Goal: Task Accomplishment & Management: Manage account settings

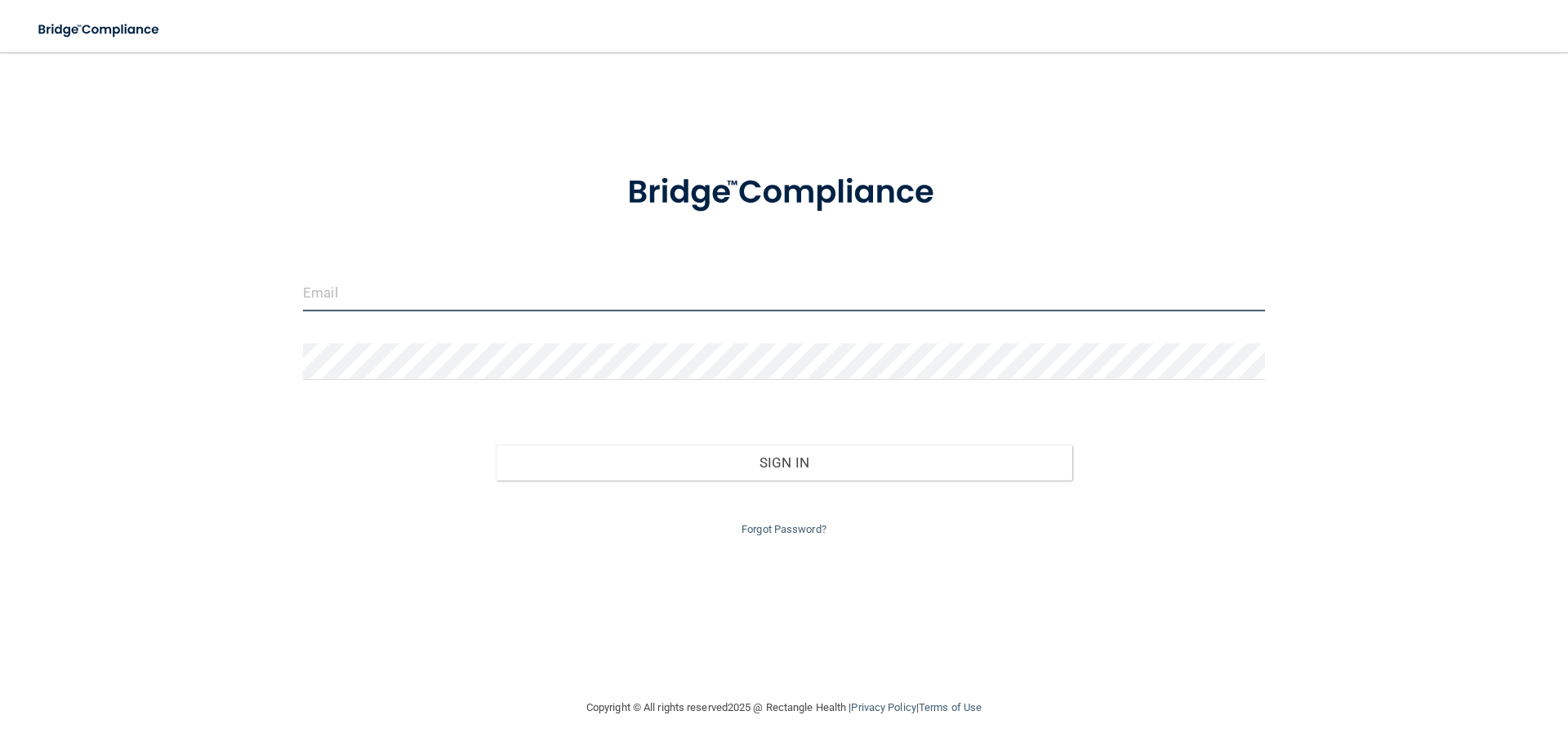
type input "[EMAIL_ADDRESS][DOMAIN_NAME]"
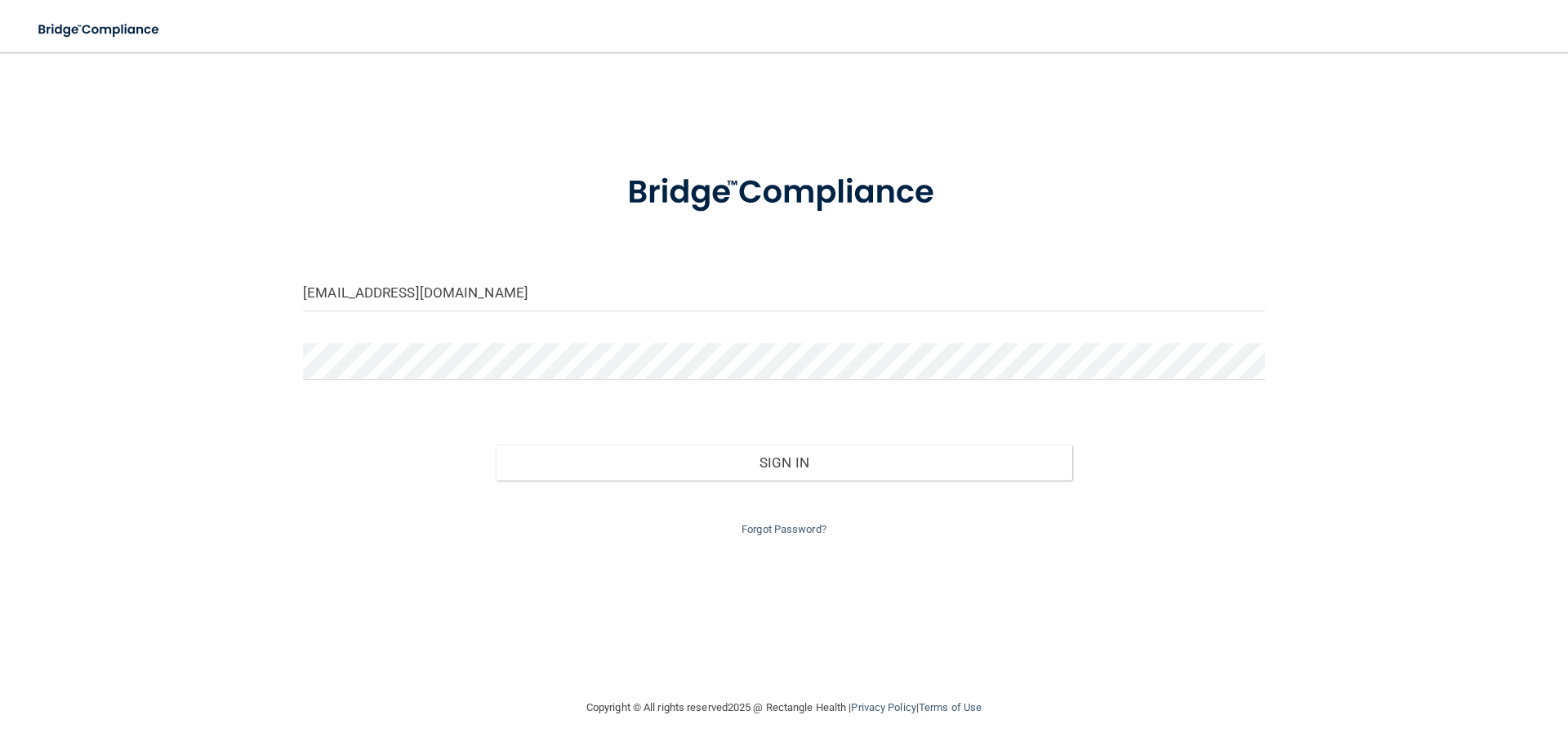
click at [633, 440] on div "Sign In" at bounding box center [784, 446] width 986 height 68
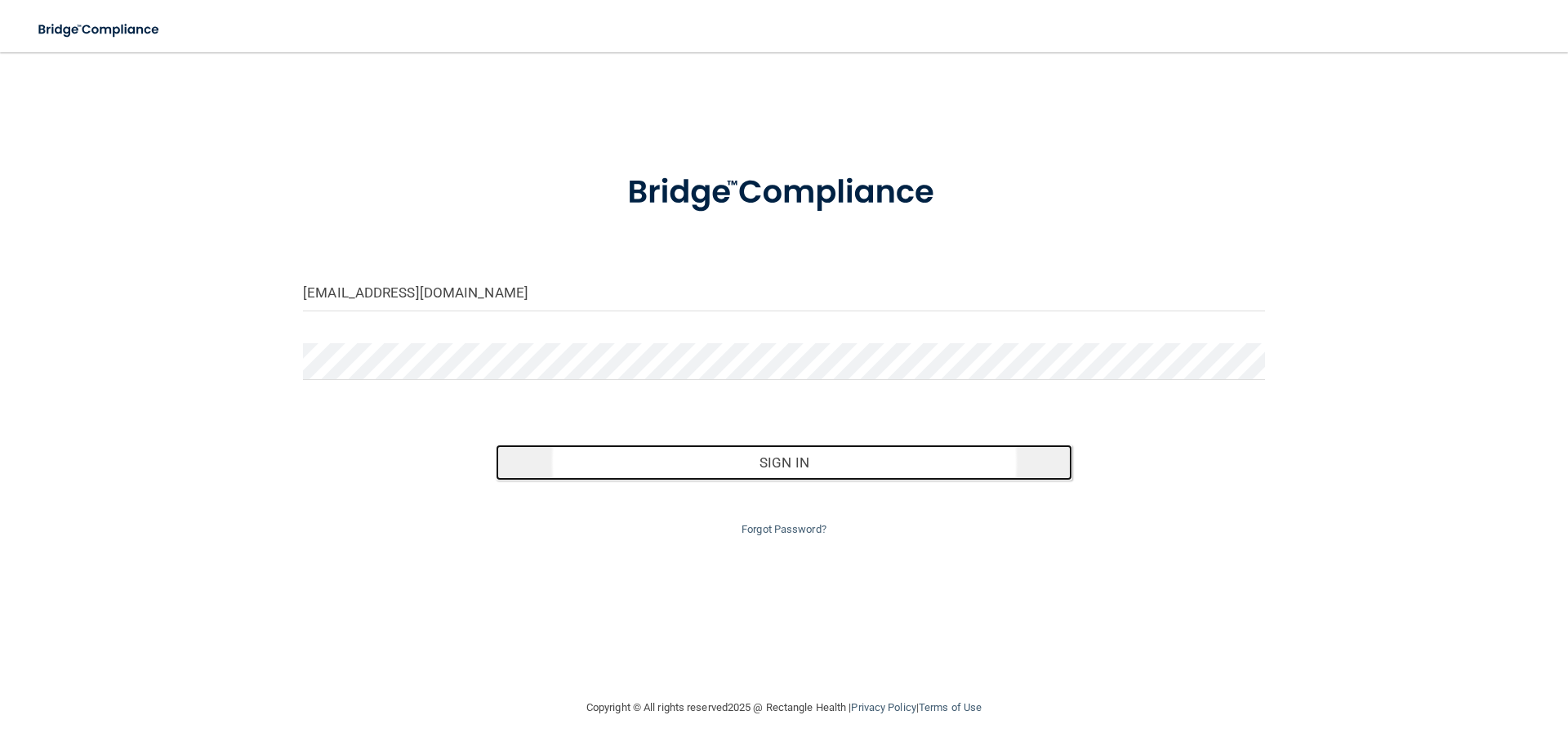
click at [607, 468] on button "Sign In" at bounding box center [784, 462] width 577 height 36
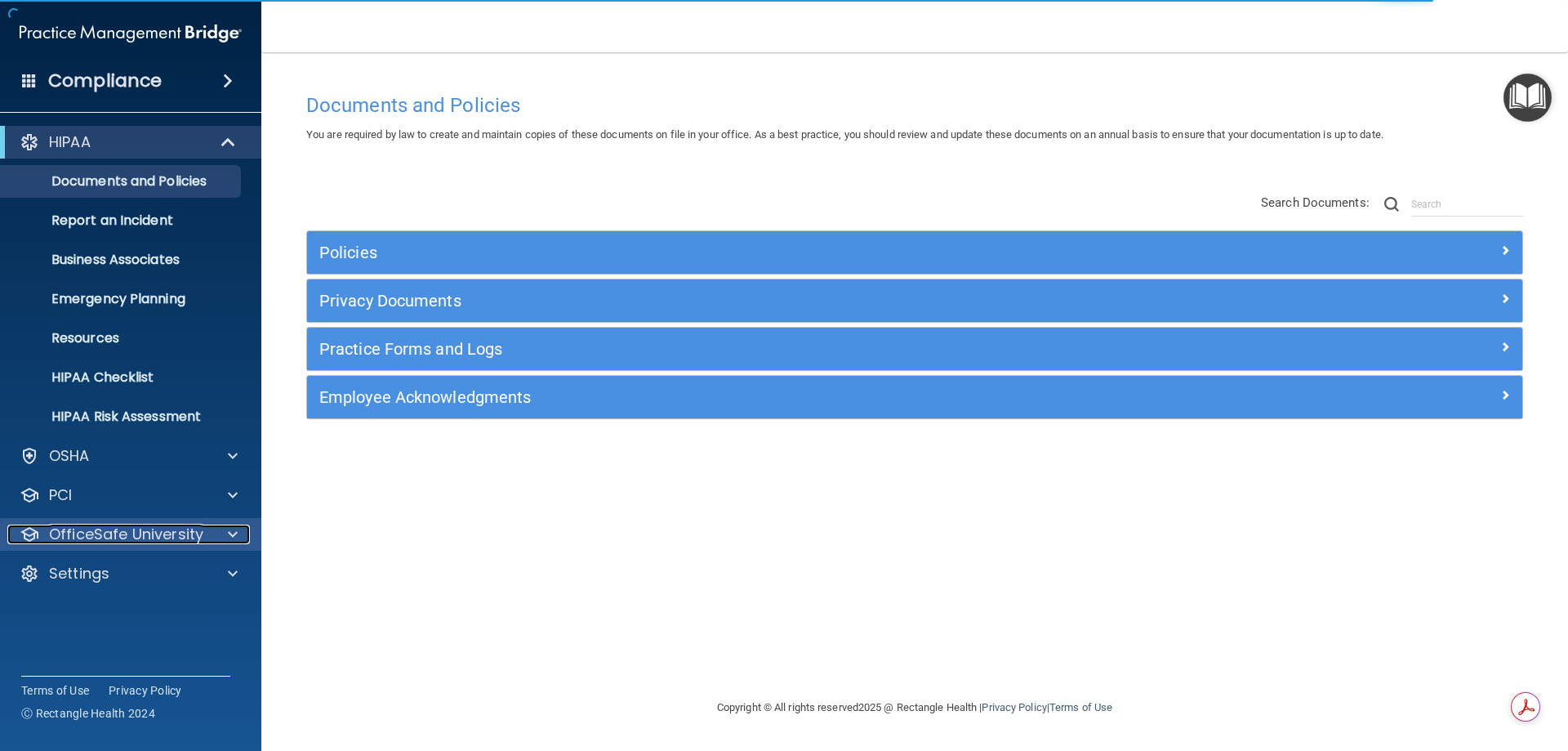
click at [142, 540] on p "OfficeSafe University" at bounding box center [126, 534] width 154 height 20
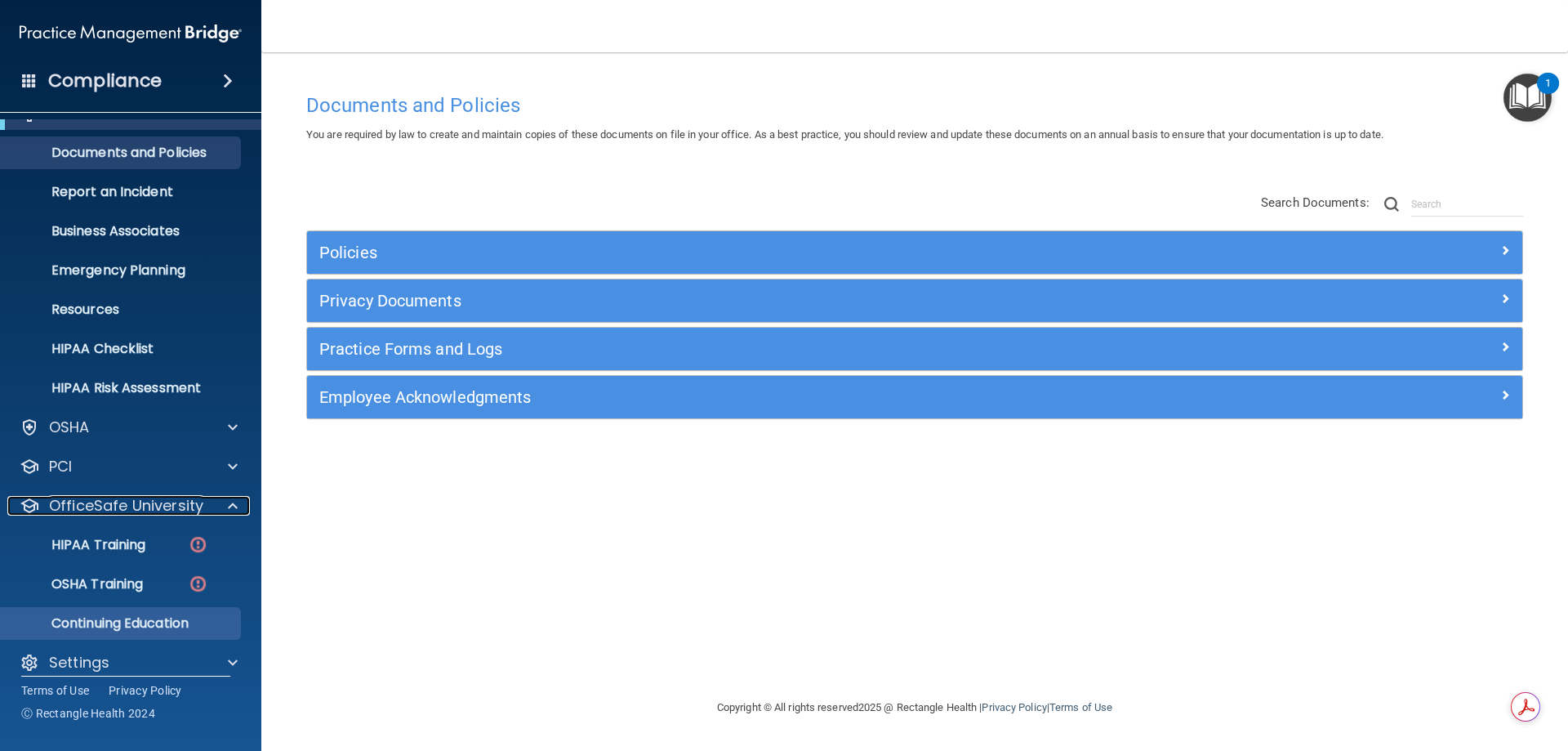
scroll to position [45, 0]
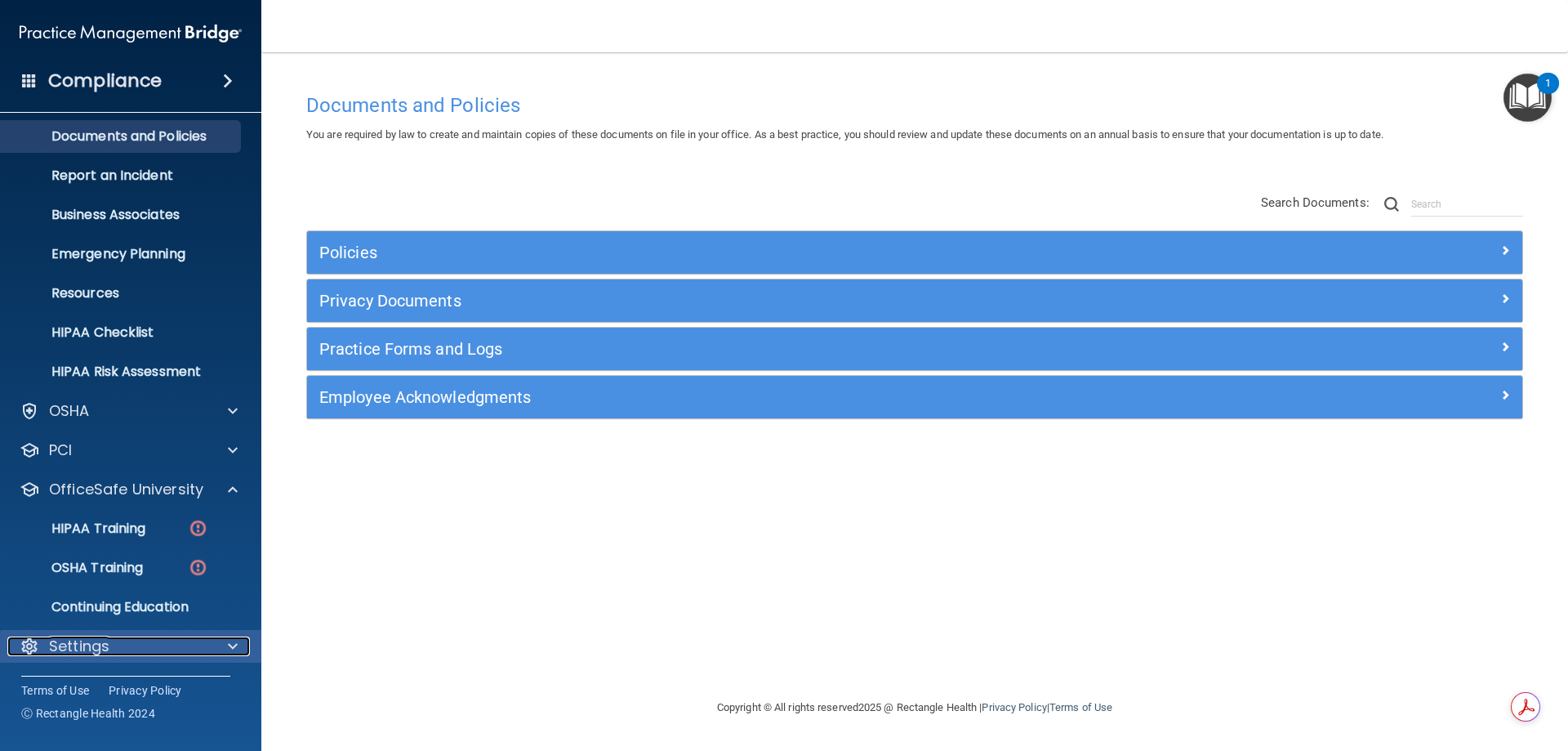
click at [109, 643] on div "Settings" at bounding box center [108, 646] width 202 height 20
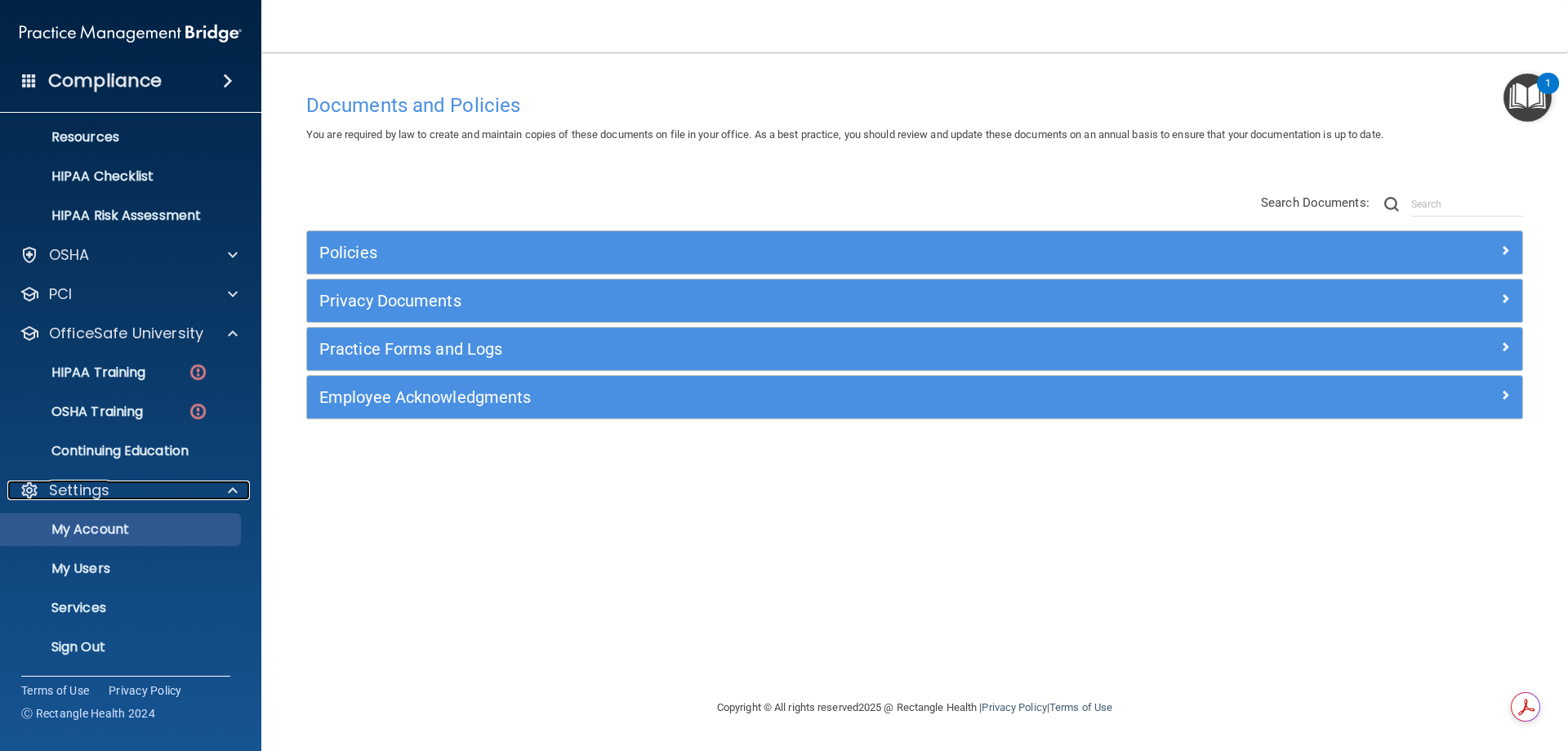
scroll to position [202, 0]
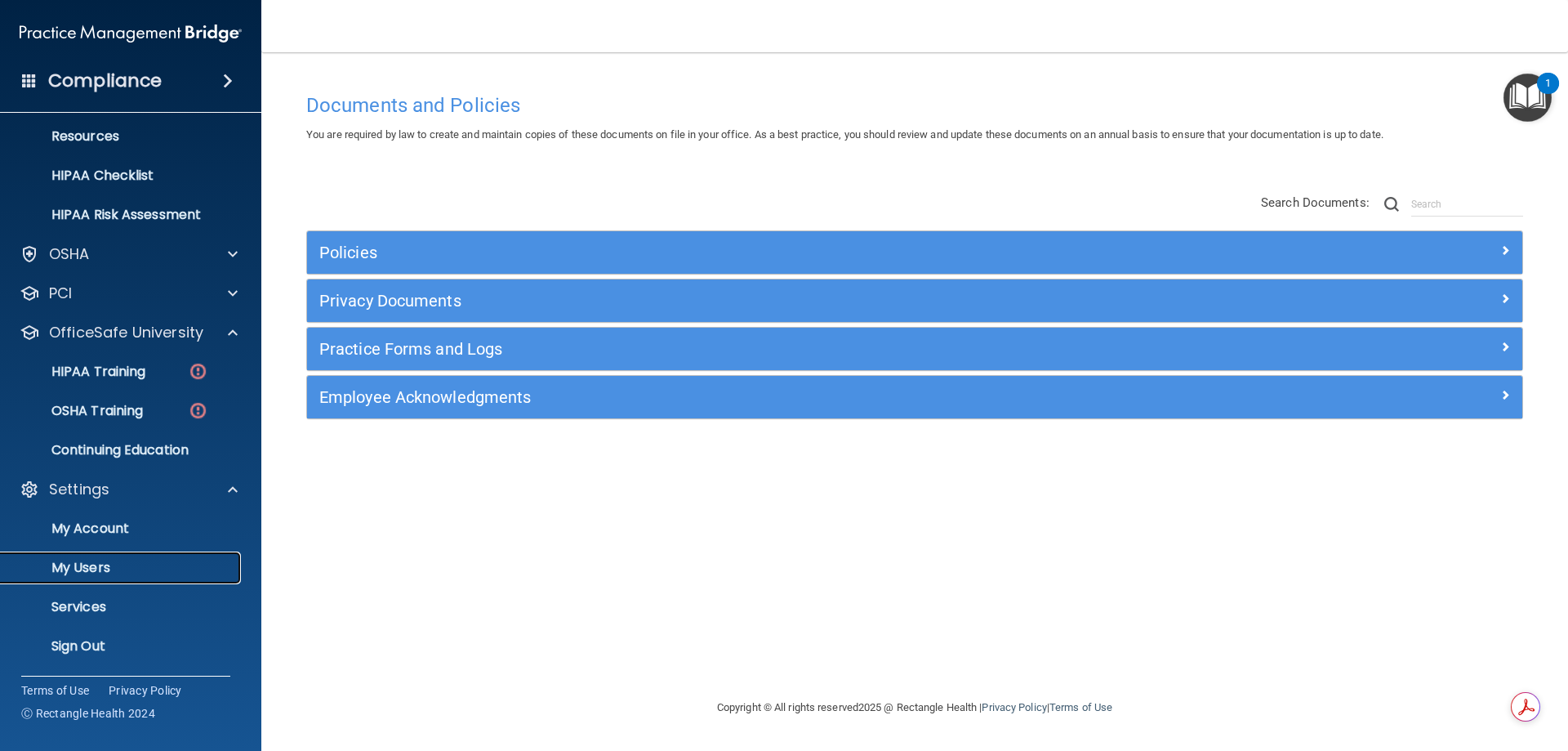
click at [86, 565] on p "My Users" at bounding box center [122, 568] width 223 height 17
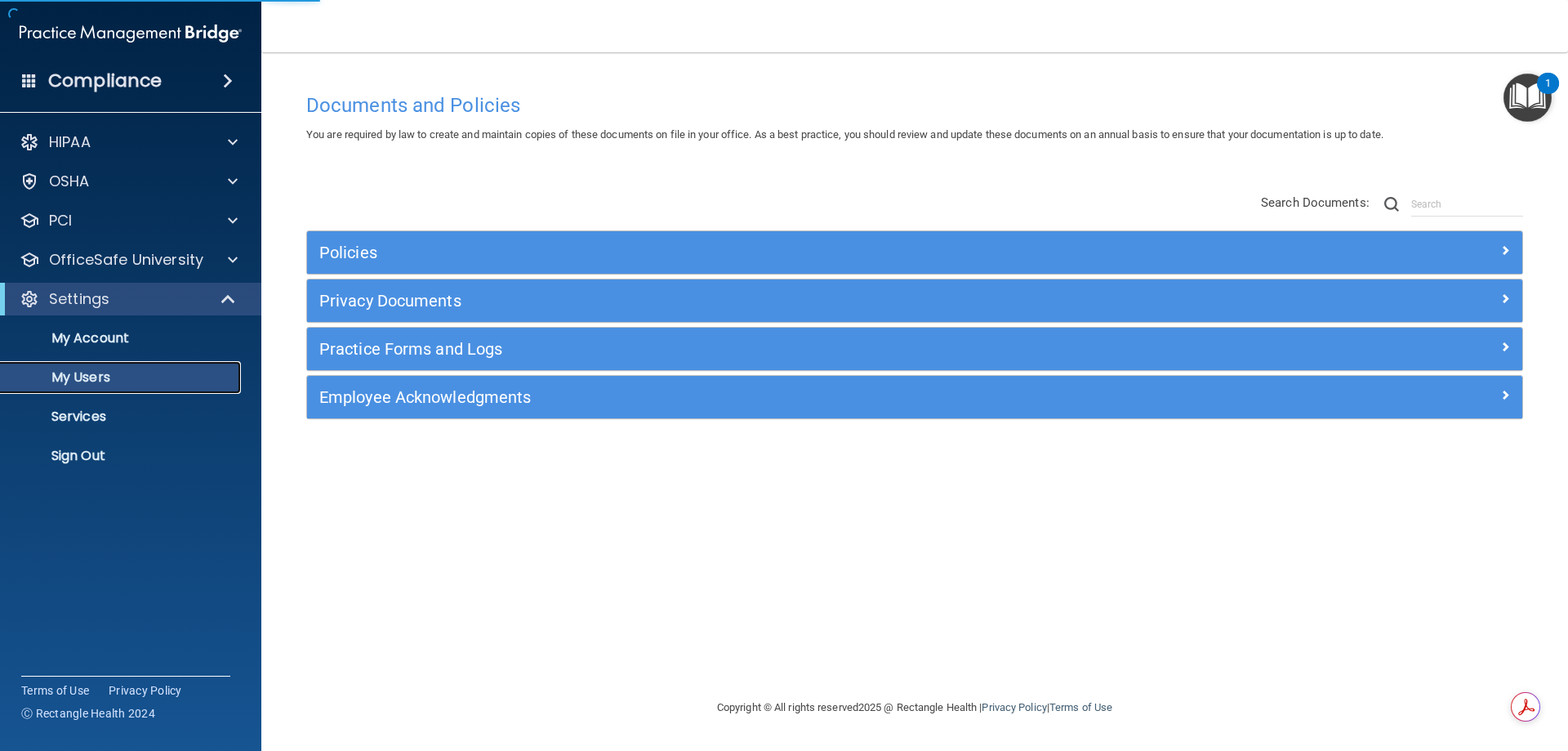
select select "20"
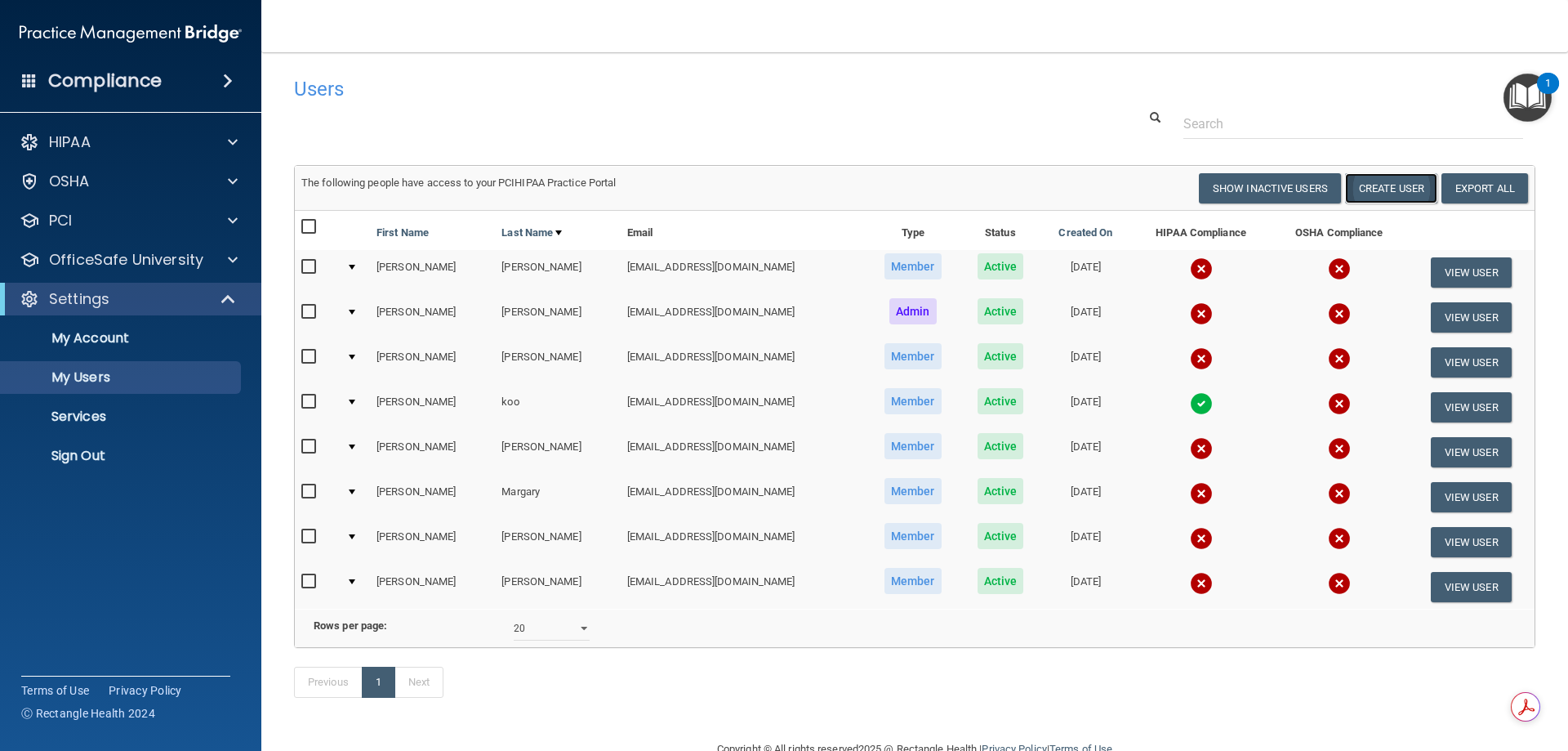
click at [1394, 193] on button "Create User" at bounding box center [1391, 188] width 92 height 30
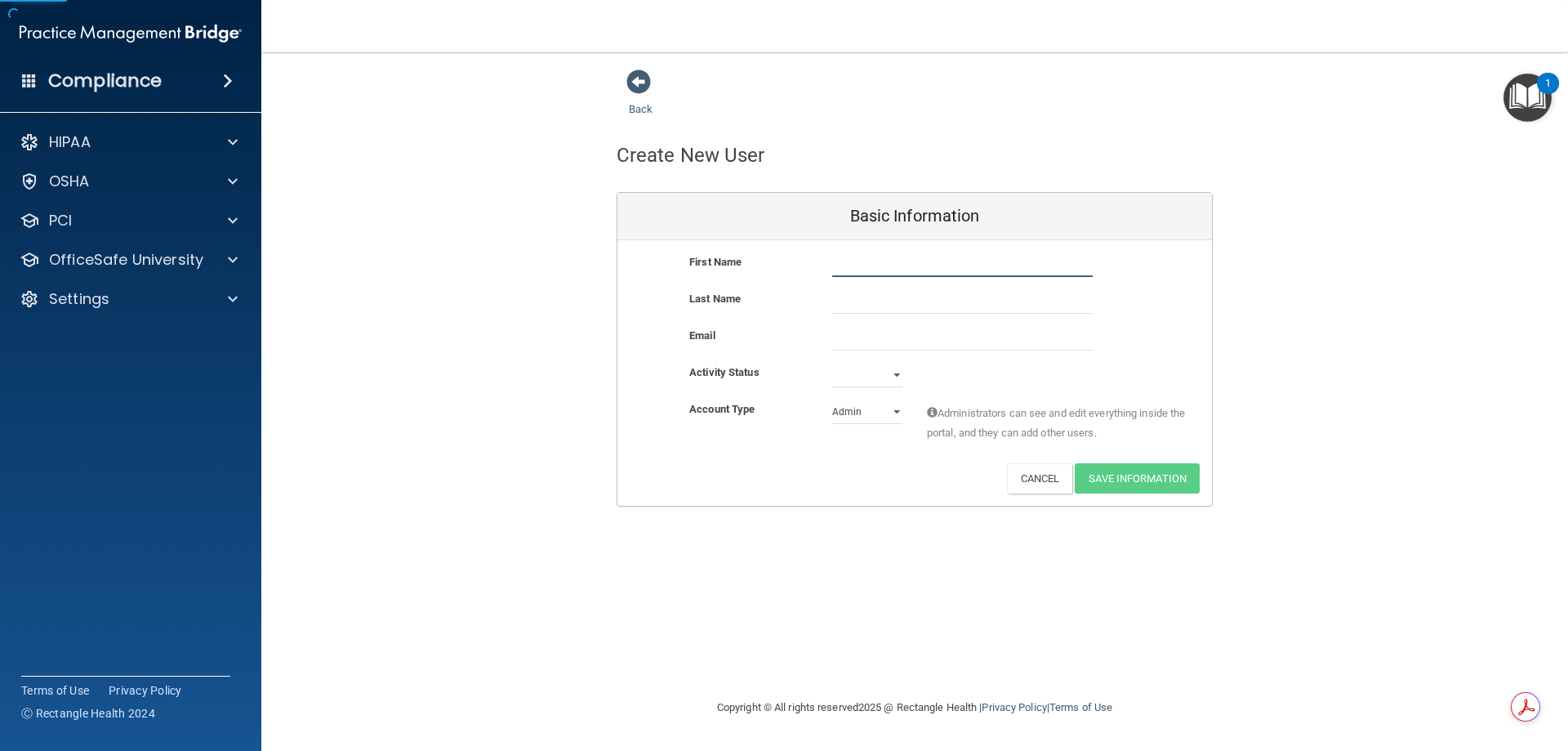
click at [859, 263] on input "text" at bounding box center [962, 264] width 261 height 24
type input "[PERSON_NAME]"
click at [879, 343] on input "email" at bounding box center [962, 338] width 261 height 24
type input "[EMAIL_ADDRESS][DOMAIN_NAME]"
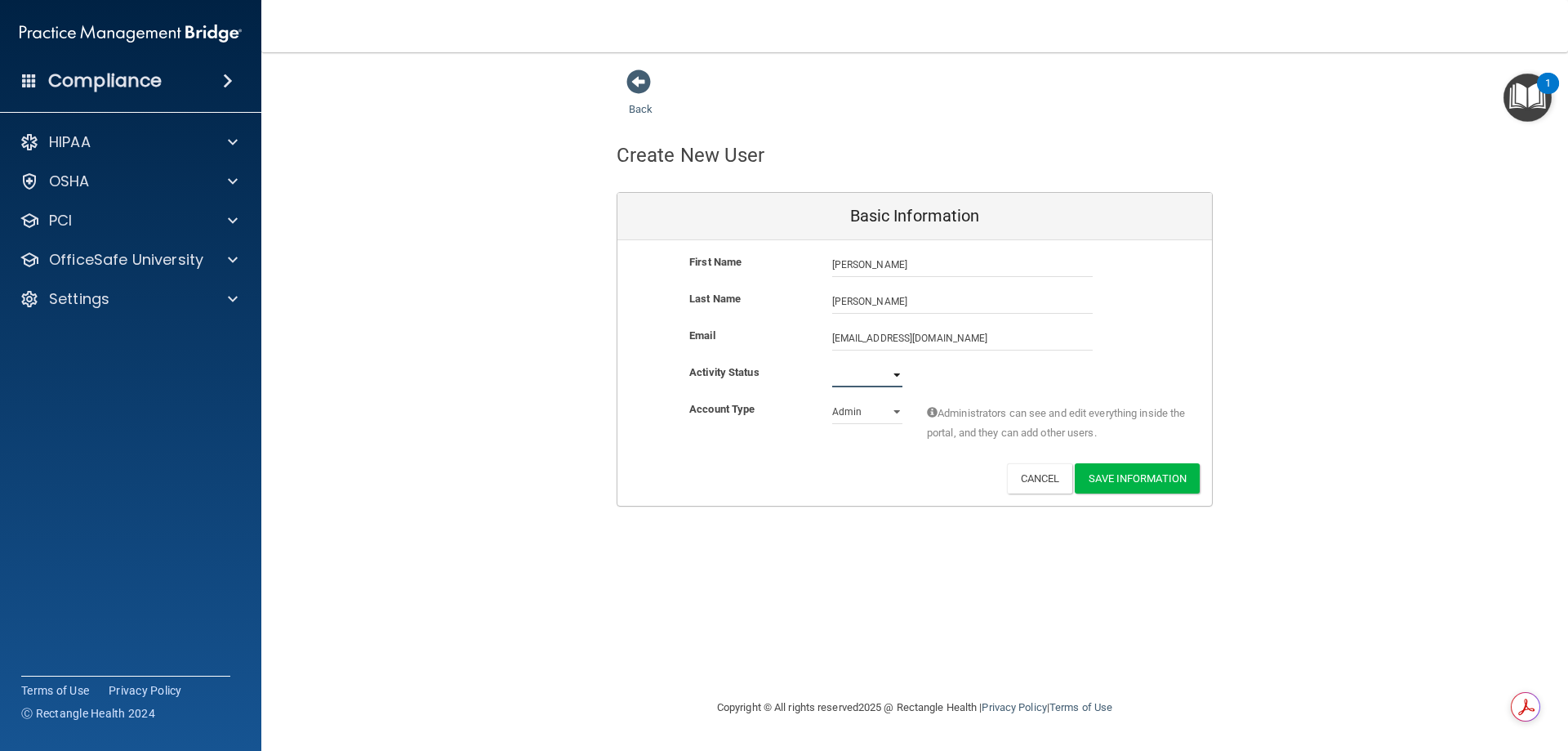
click at [897, 373] on select "Active Inactive" at bounding box center [867, 374] width 70 height 24
select select "active"
click at [832, 363] on select "Active Inactive" at bounding box center [867, 374] width 70 height 24
click at [888, 408] on select "Admin Member" at bounding box center [867, 411] width 70 height 24
select select "practice_member"
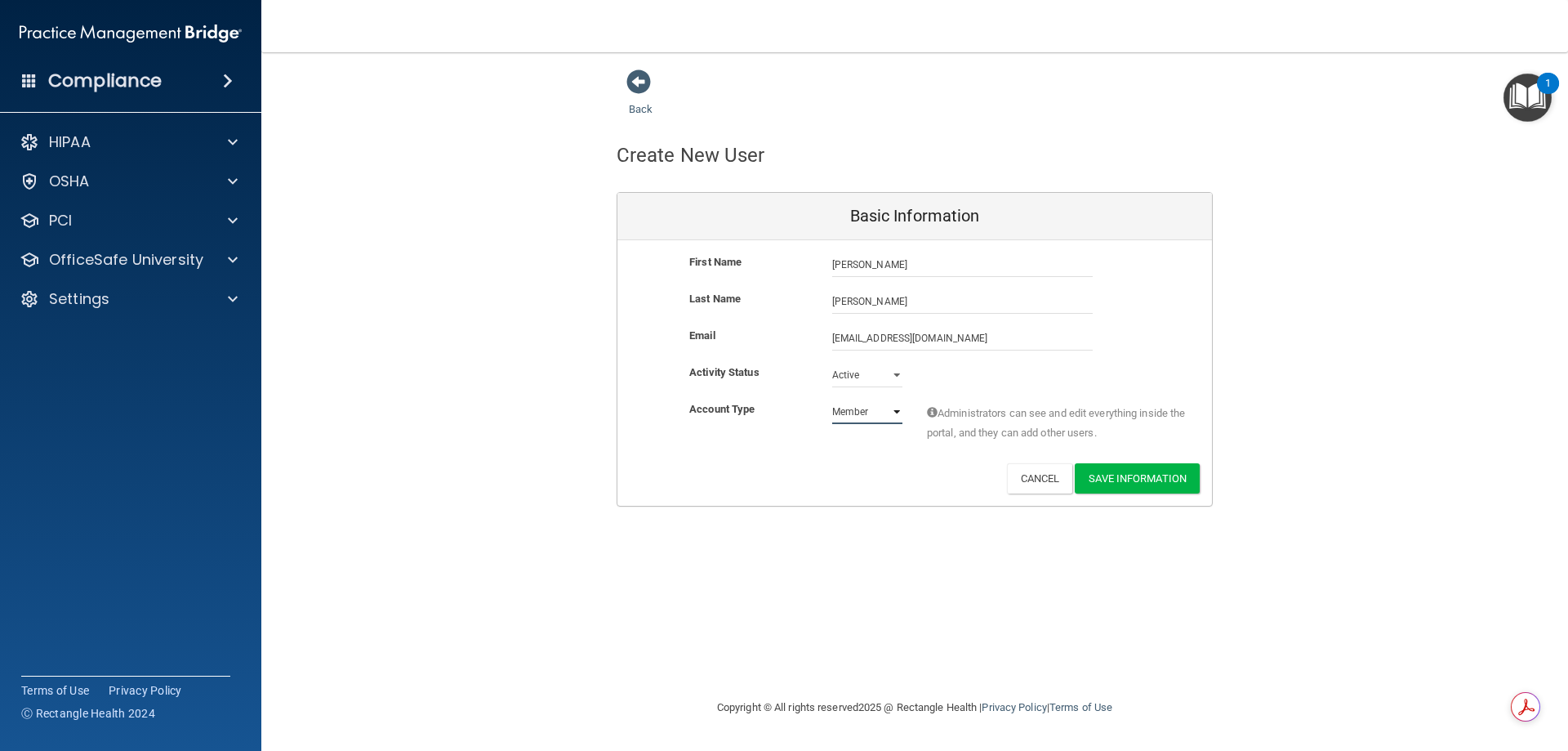
click at [832, 399] on select "Admin Member" at bounding box center [867, 411] width 70 height 24
click at [1144, 485] on button "Save Information" at bounding box center [1137, 478] width 125 height 30
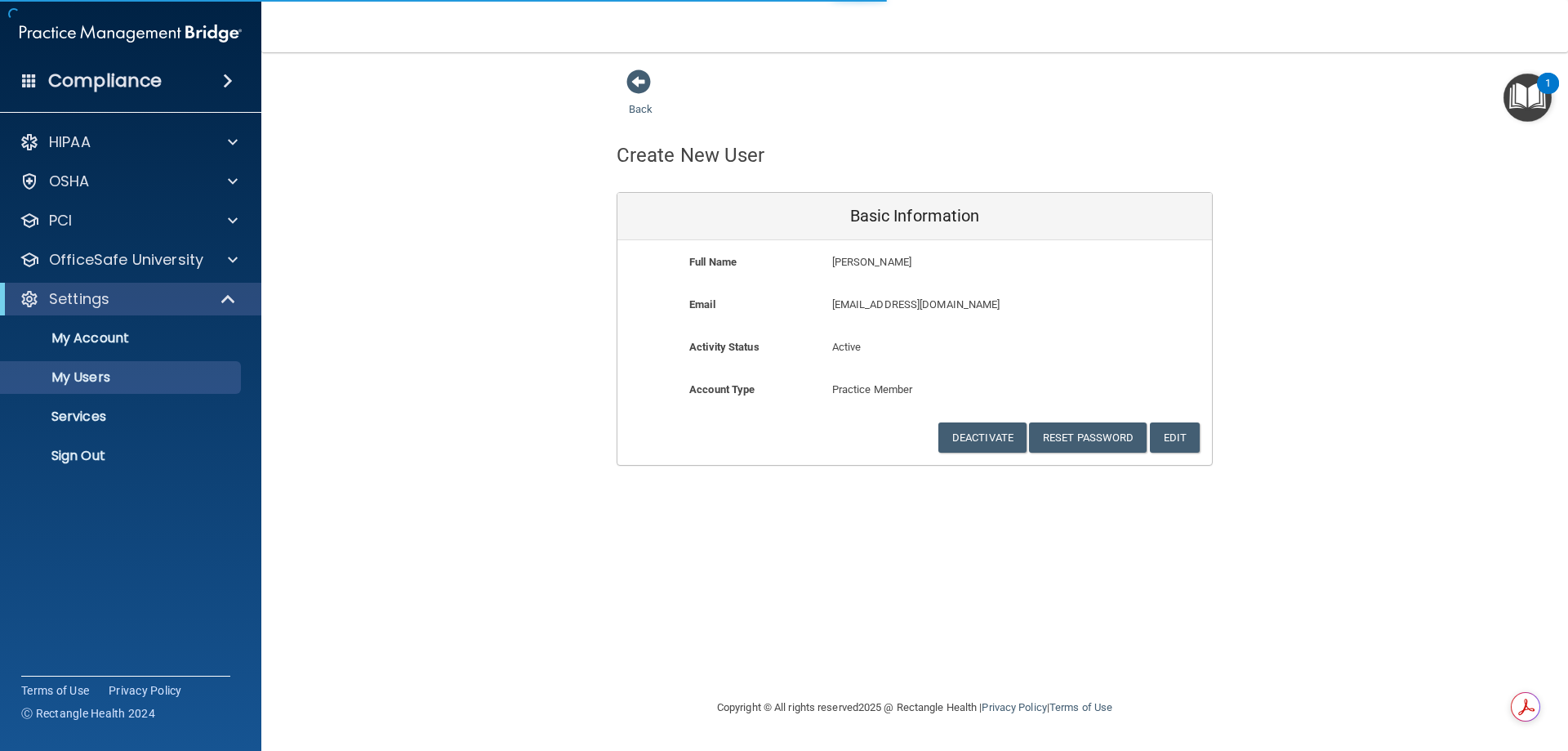
select select "20"
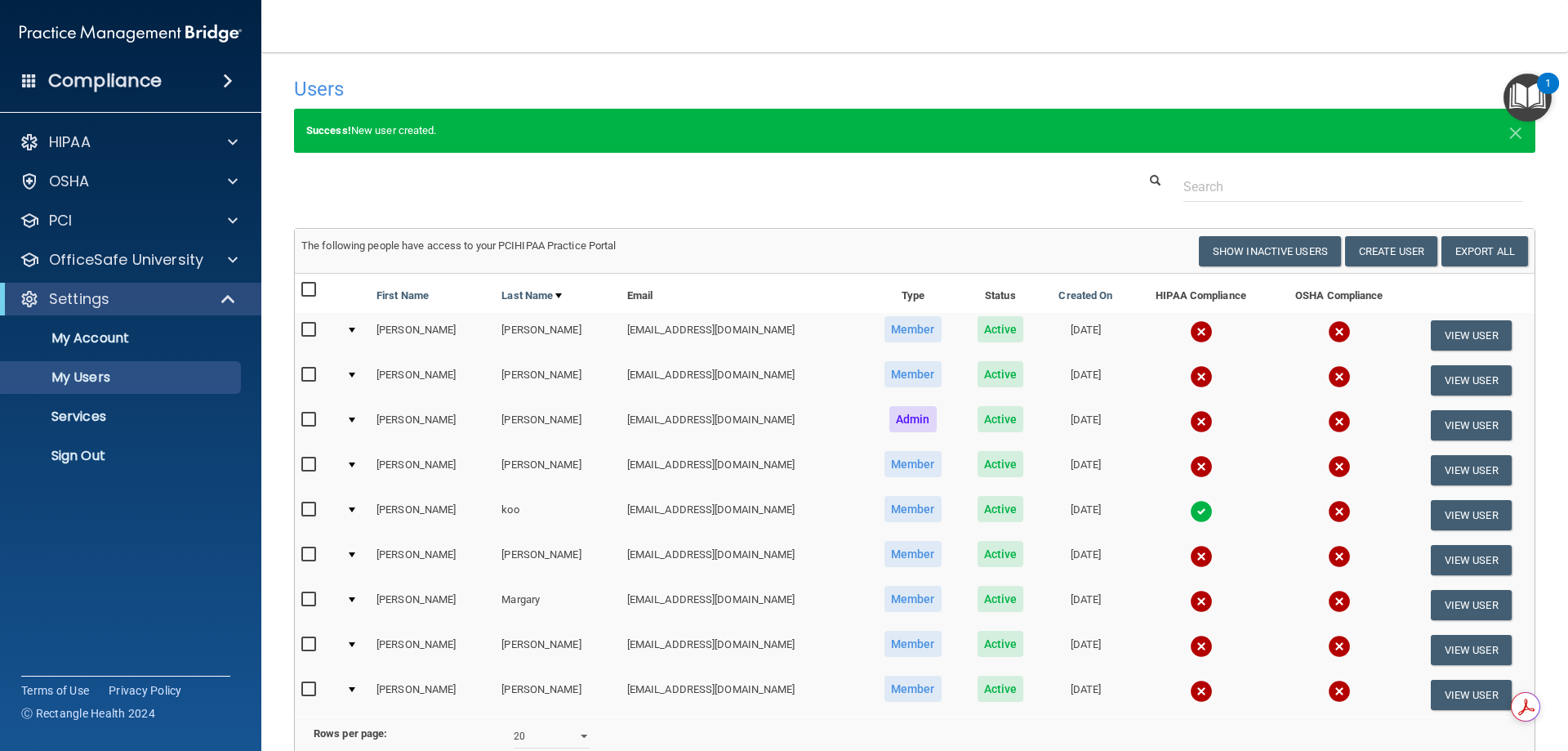
click at [302, 327] on input "checkbox" at bounding box center [311, 330] width 19 height 13
checkbox input "true"
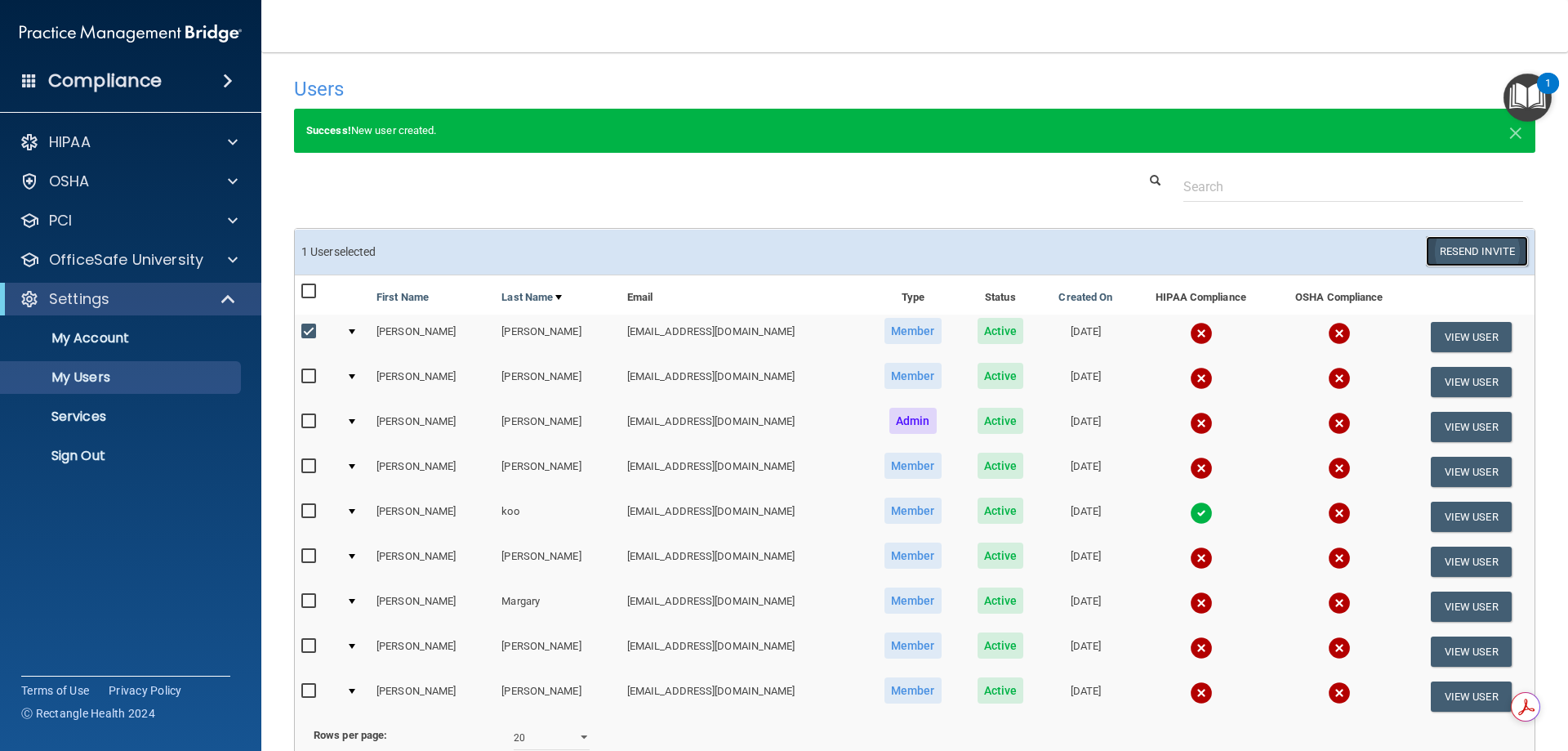
click at [1478, 255] on button "Resend Invite" at bounding box center [1476, 251] width 102 height 30
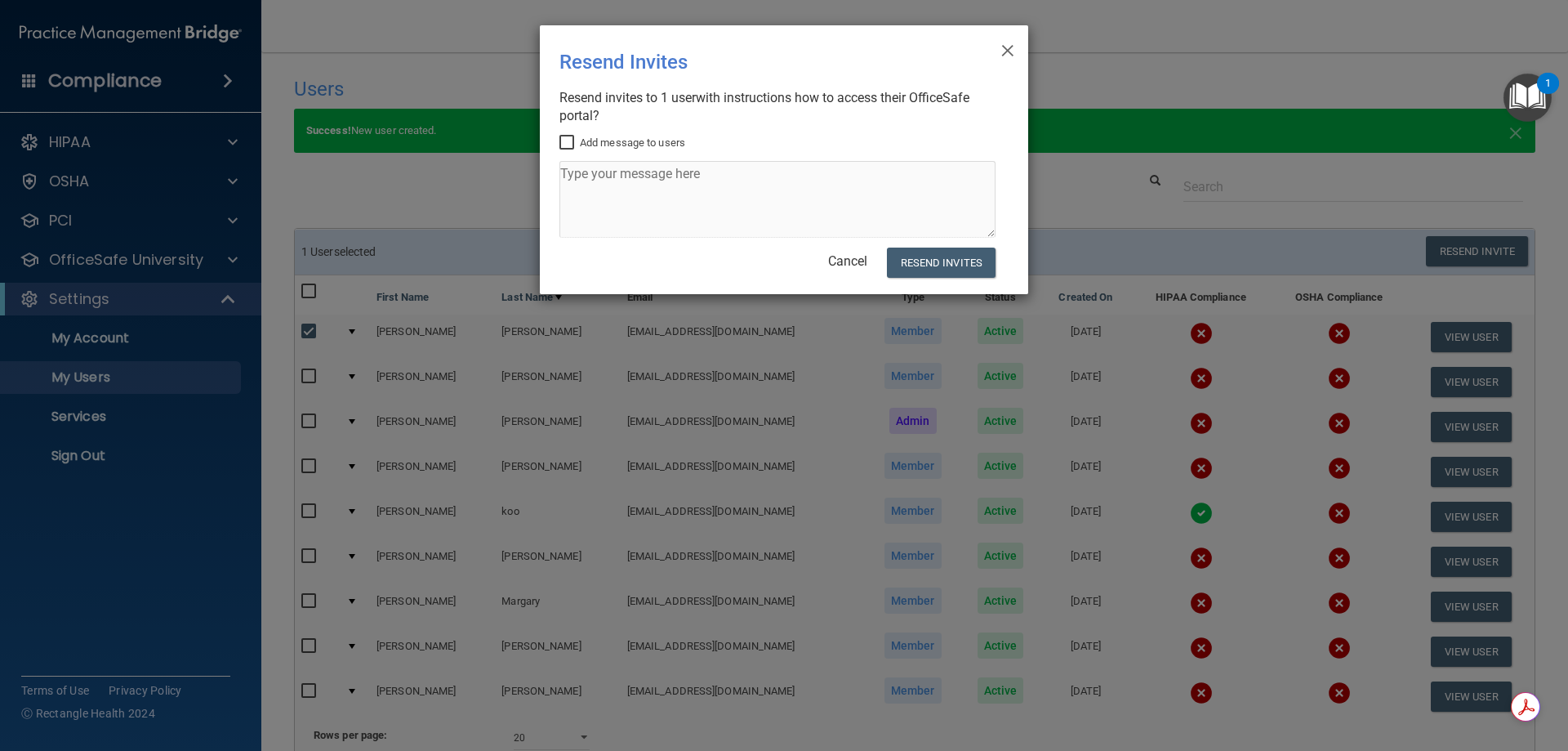
click at [611, 141] on label "Add message to users" at bounding box center [622, 143] width 126 height 20
click at [578, 141] on input "Add message to users" at bounding box center [568, 143] width 19 height 13
checkbox input "true"
click at [618, 179] on textarea at bounding box center [777, 199] width 436 height 77
type textarea "OSHA TRAINING"
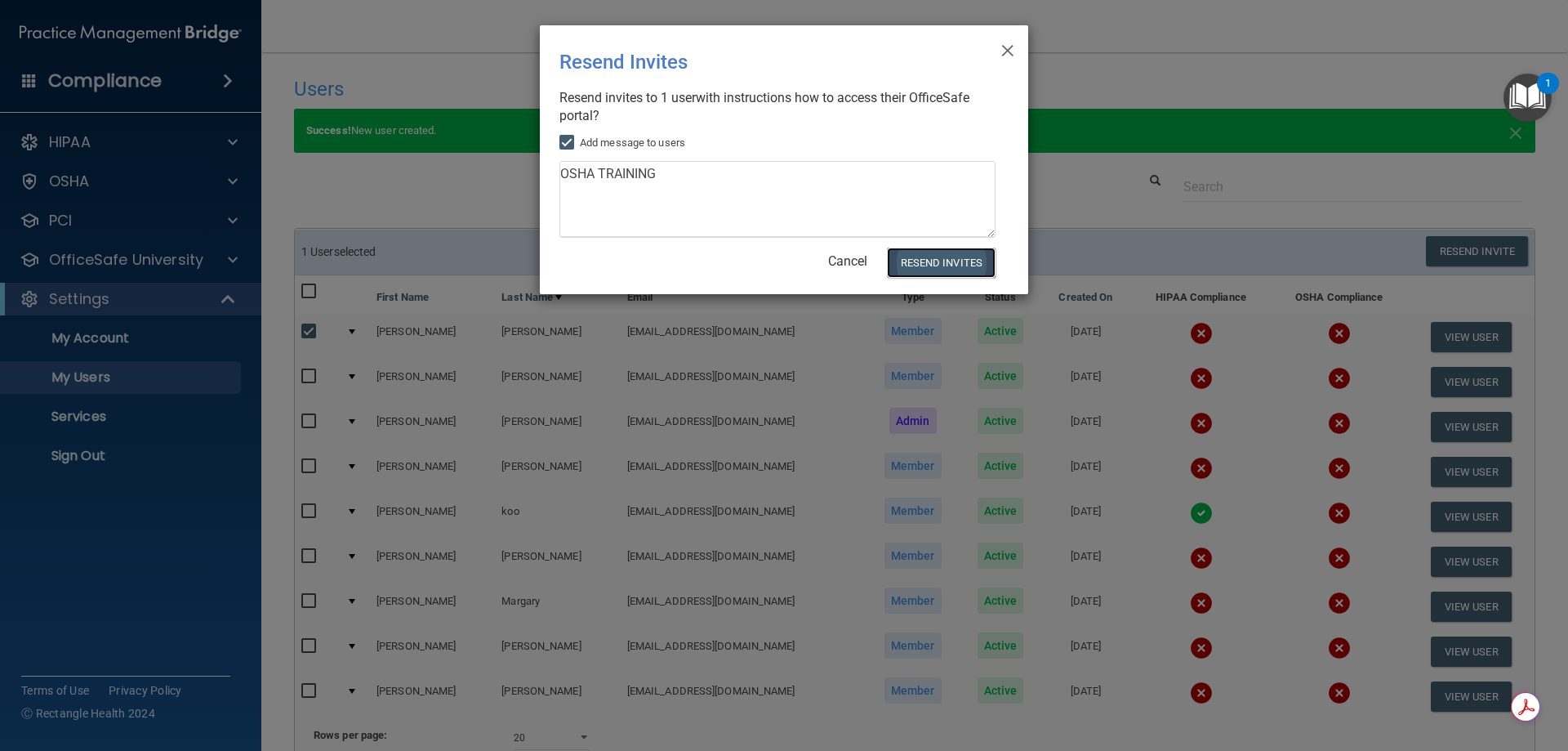
click at [972, 266] on button "Resend Invites" at bounding box center [941, 263] width 108 height 30
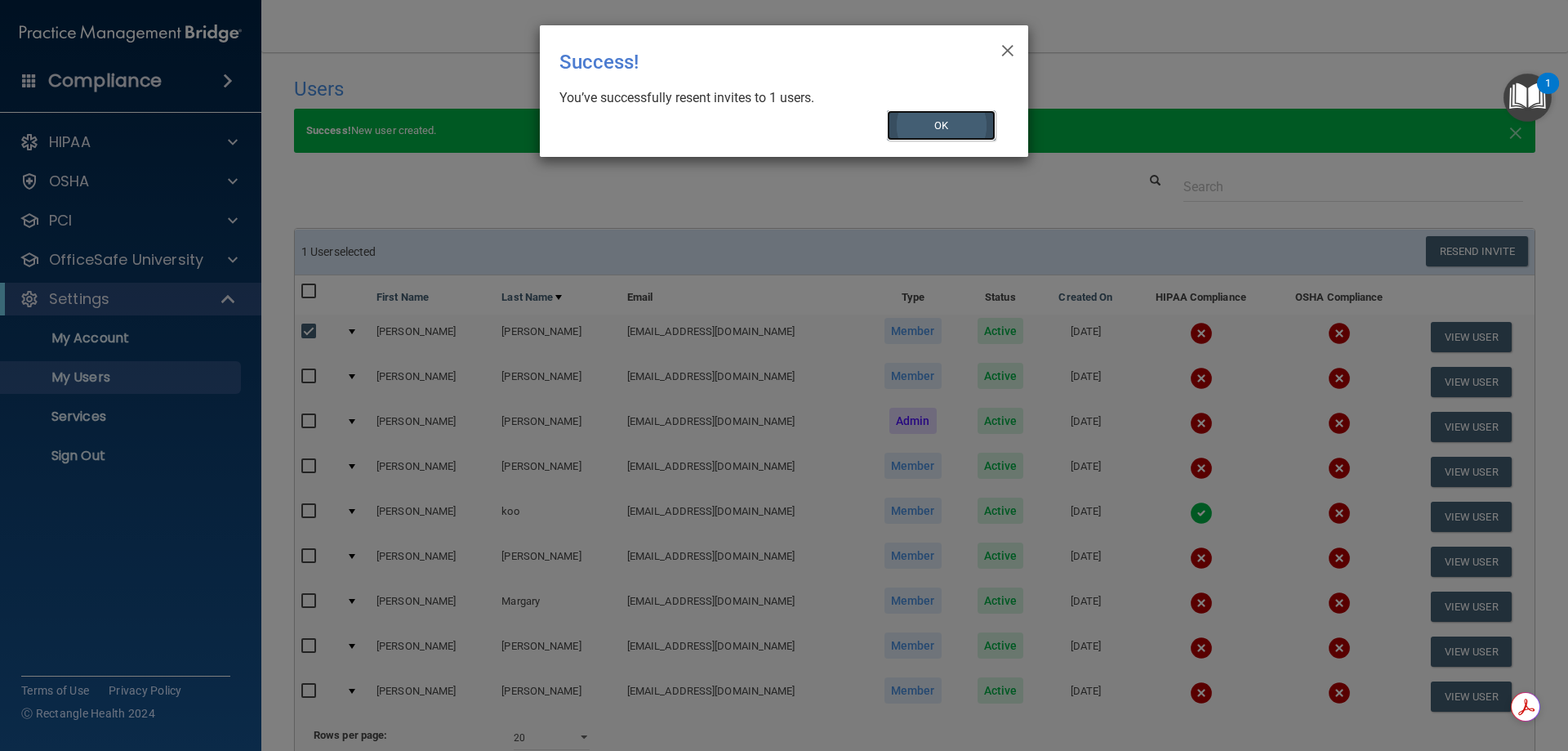
click at [959, 128] on button "OK" at bounding box center [941, 125] width 109 height 30
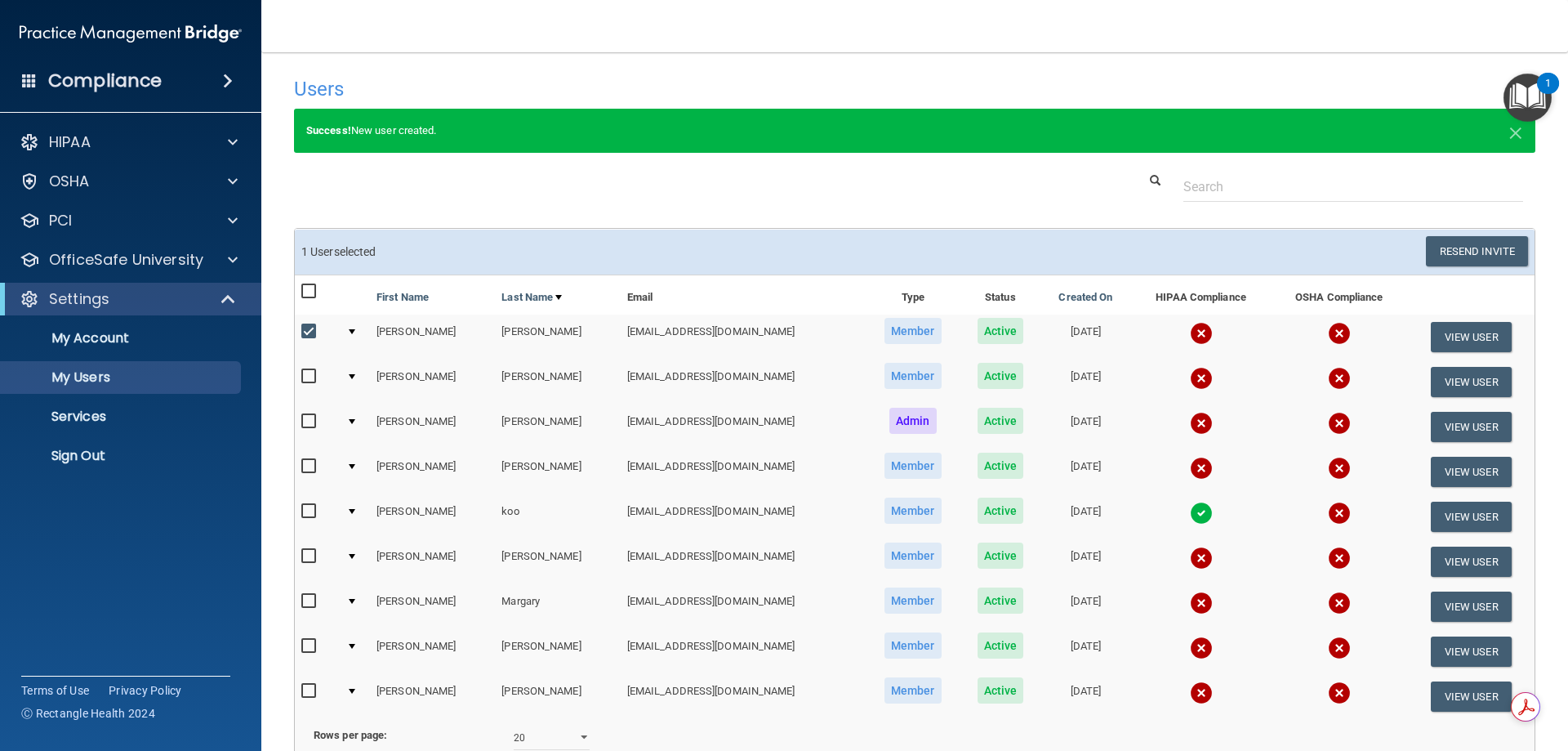
click at [306, 331] on input "checkbox" at bounding box center [311, 332] width 19 height 13
checkbox input "false"
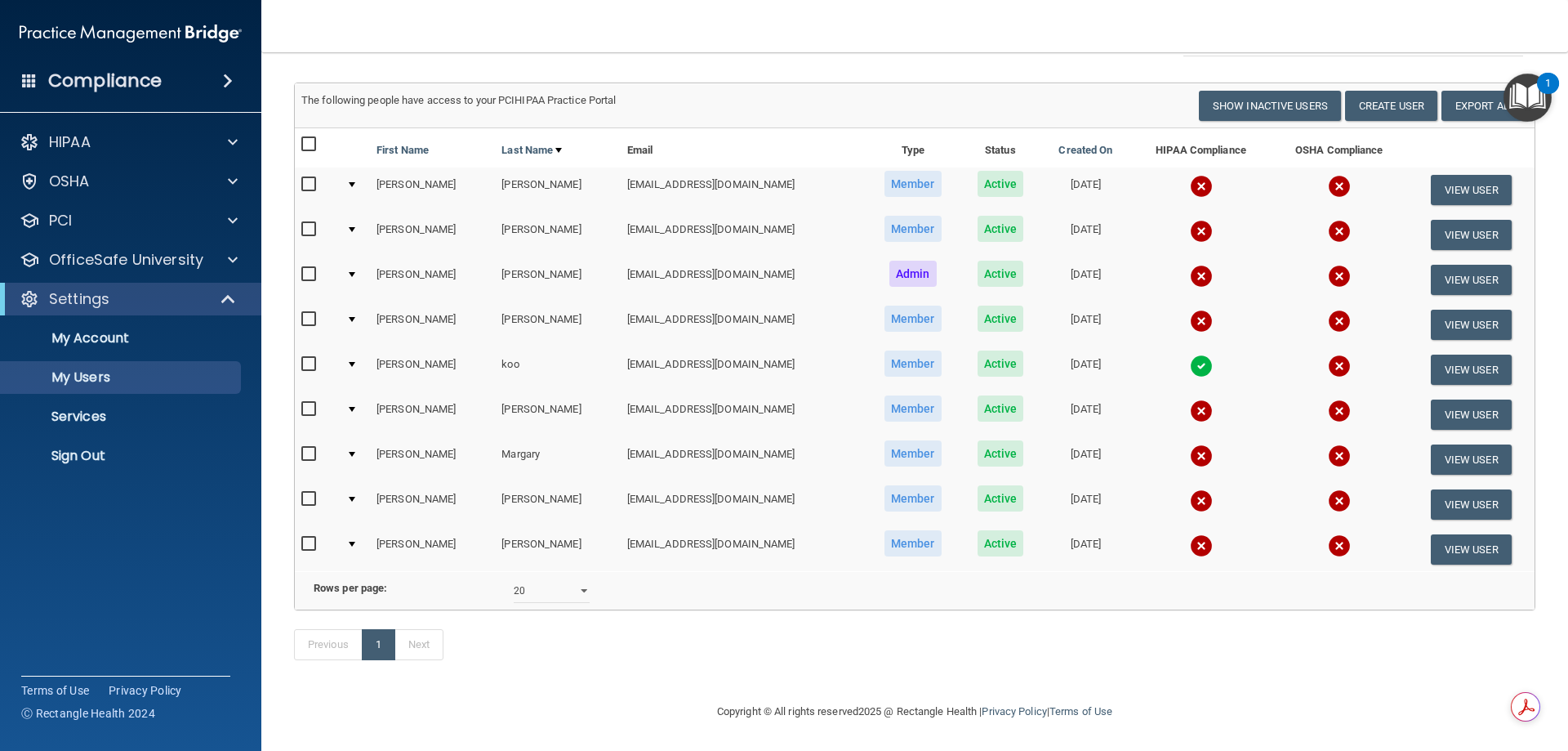
scroll to position [170, 0]
